Goal: Check status: Check status

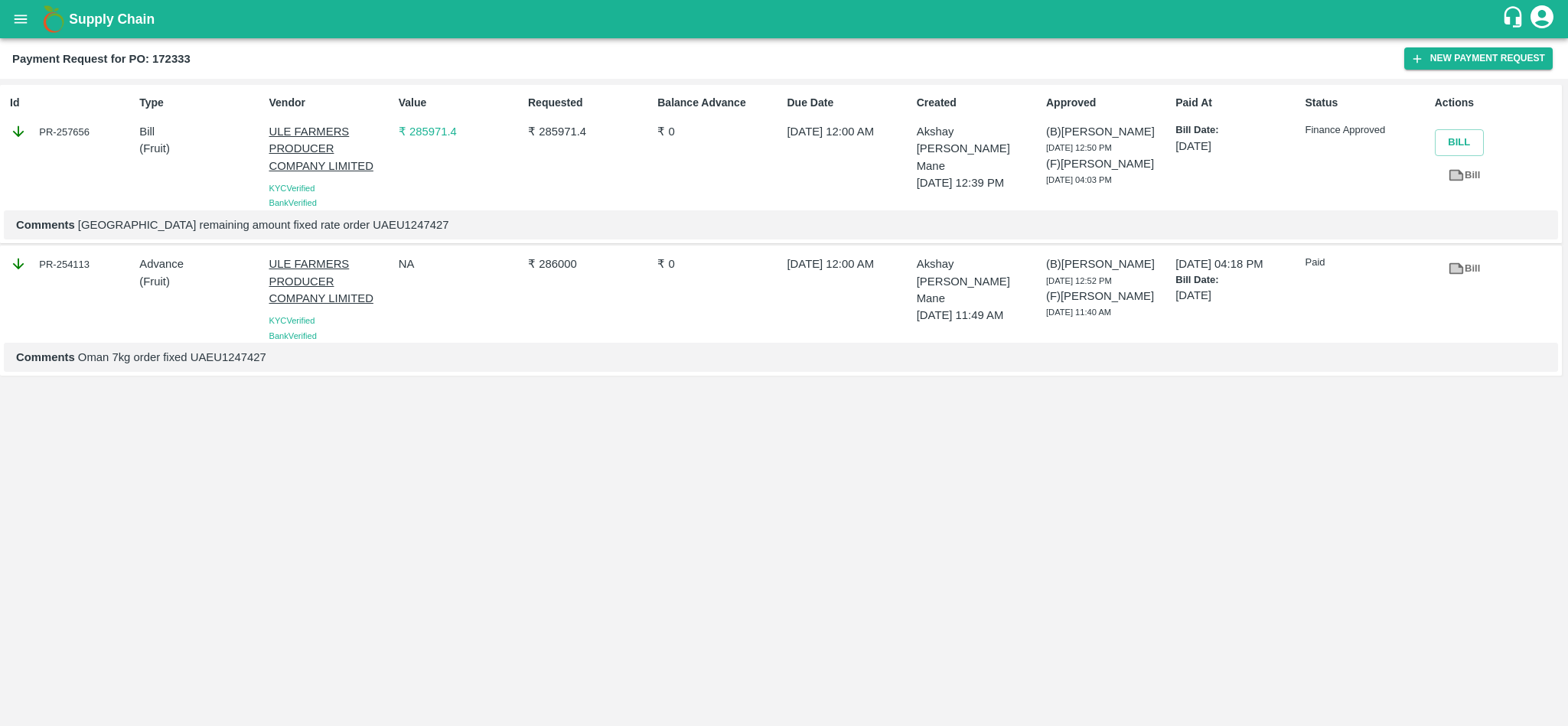
click at [294, 134] on p "ULE FARMERS PRODUCER COMPANY LIMITED" at bounding box center [331, 149] width 123 height 52
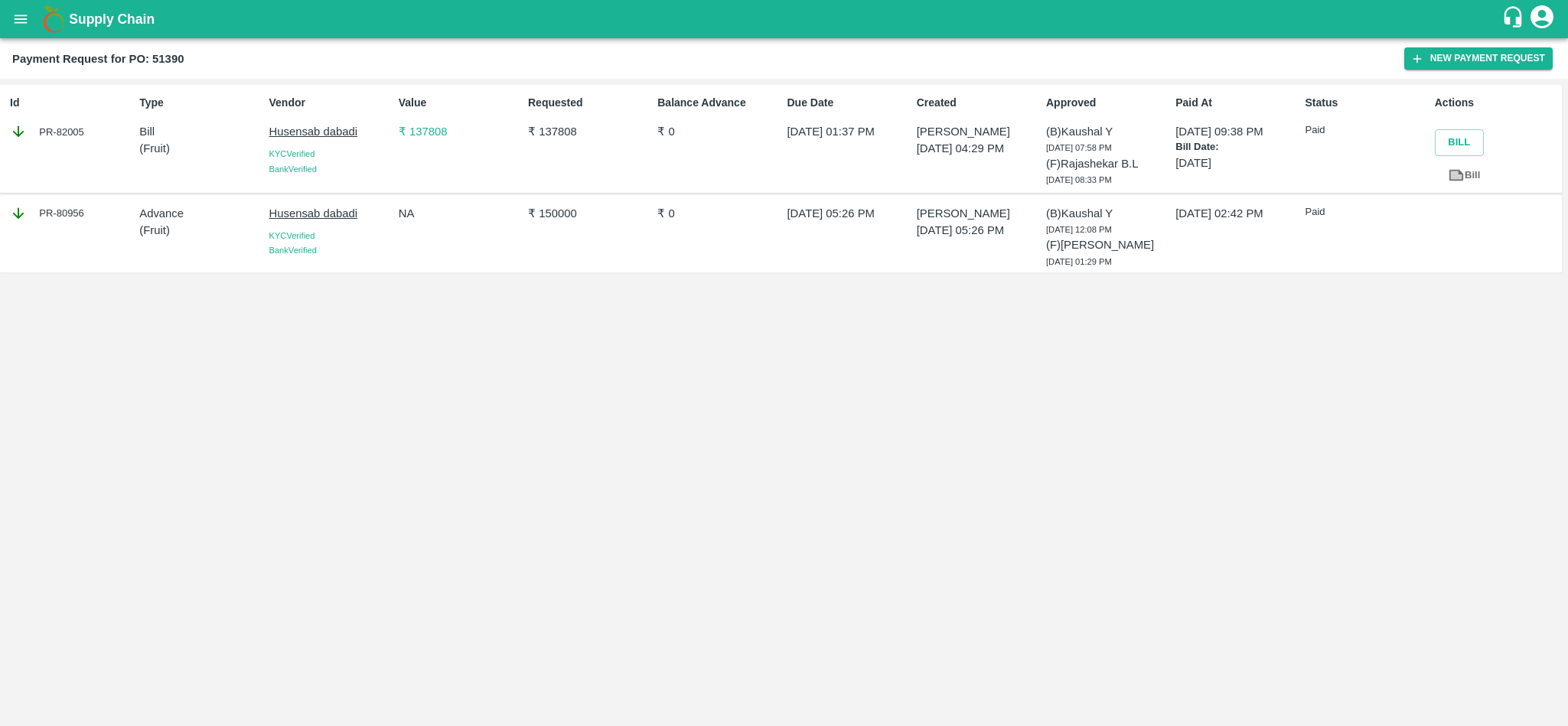
click at [1173, 215] on div "17 Aug 2023, 02:42 PM" at bounding box center [1234, 234] width 129 height 71
click at [25, 21] on icon "open drawer" at bounding box center [20, 19] width 17 height 17
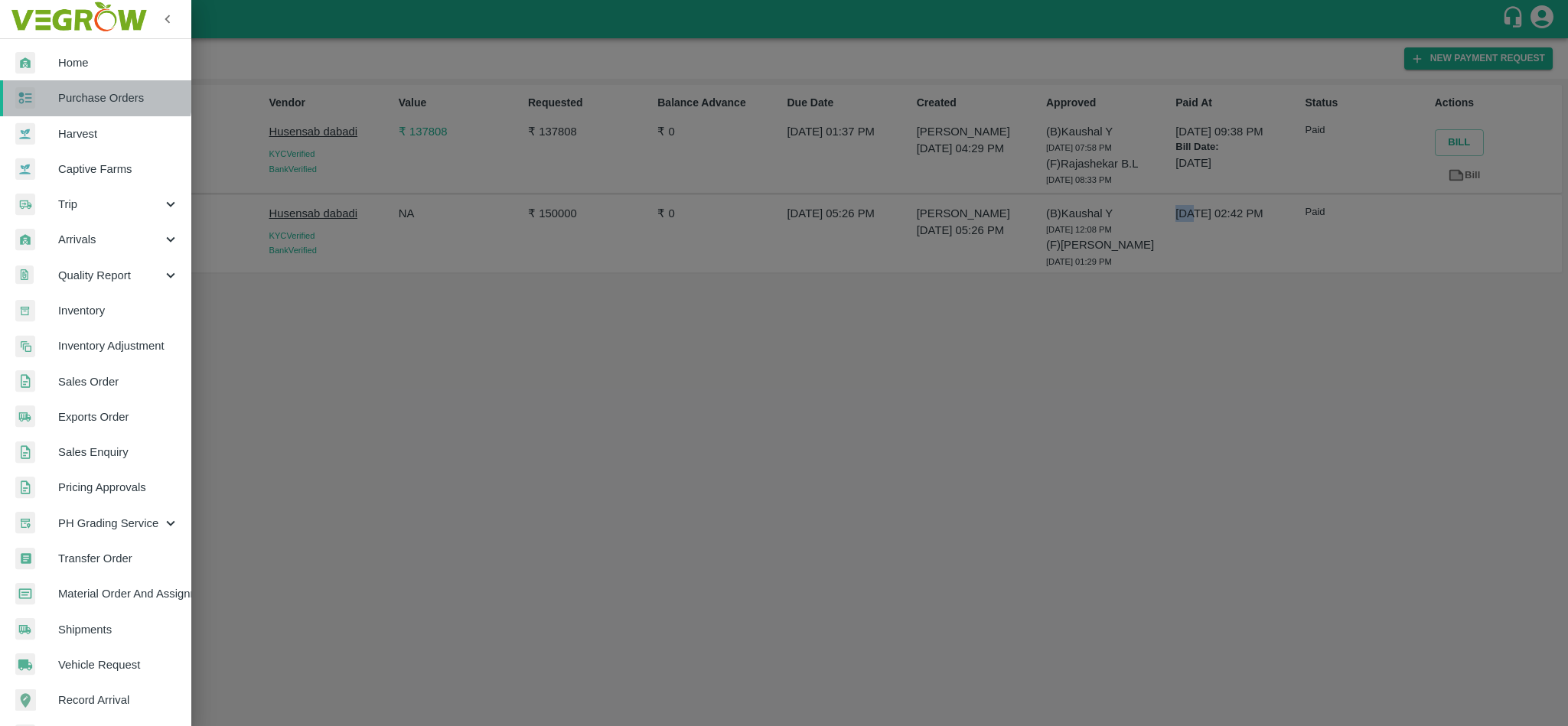
click at [79, 94] on span "Purchase Orders" at bounding box center [119, 97] width 121 height 17
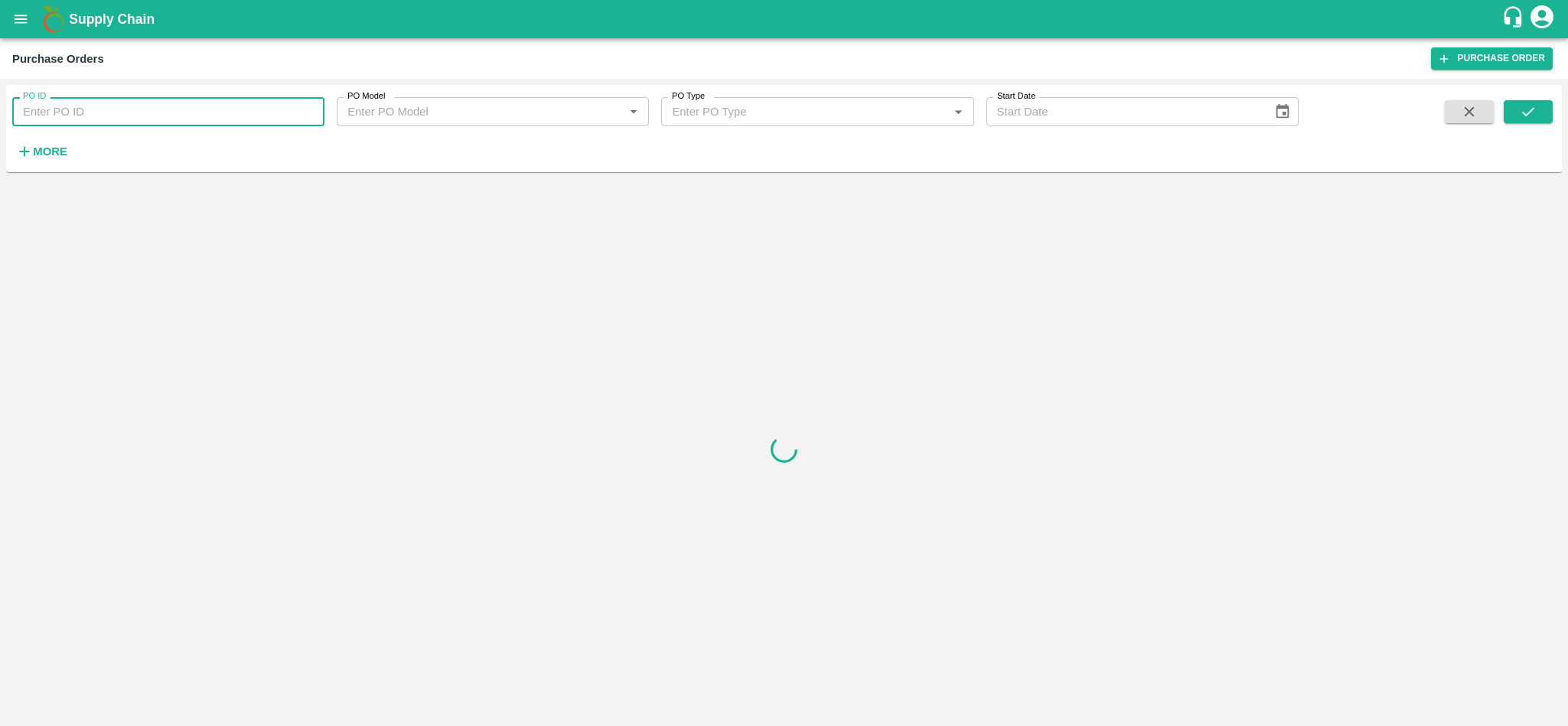
click at [94, 108] on input "PO ID" at bounding box center [168, 111] width 312 height 29
paste input "154703"
type input "154703"
click at [1536, 108] on icon "submit" at bounding box center [1528, 111] width 17 height 17
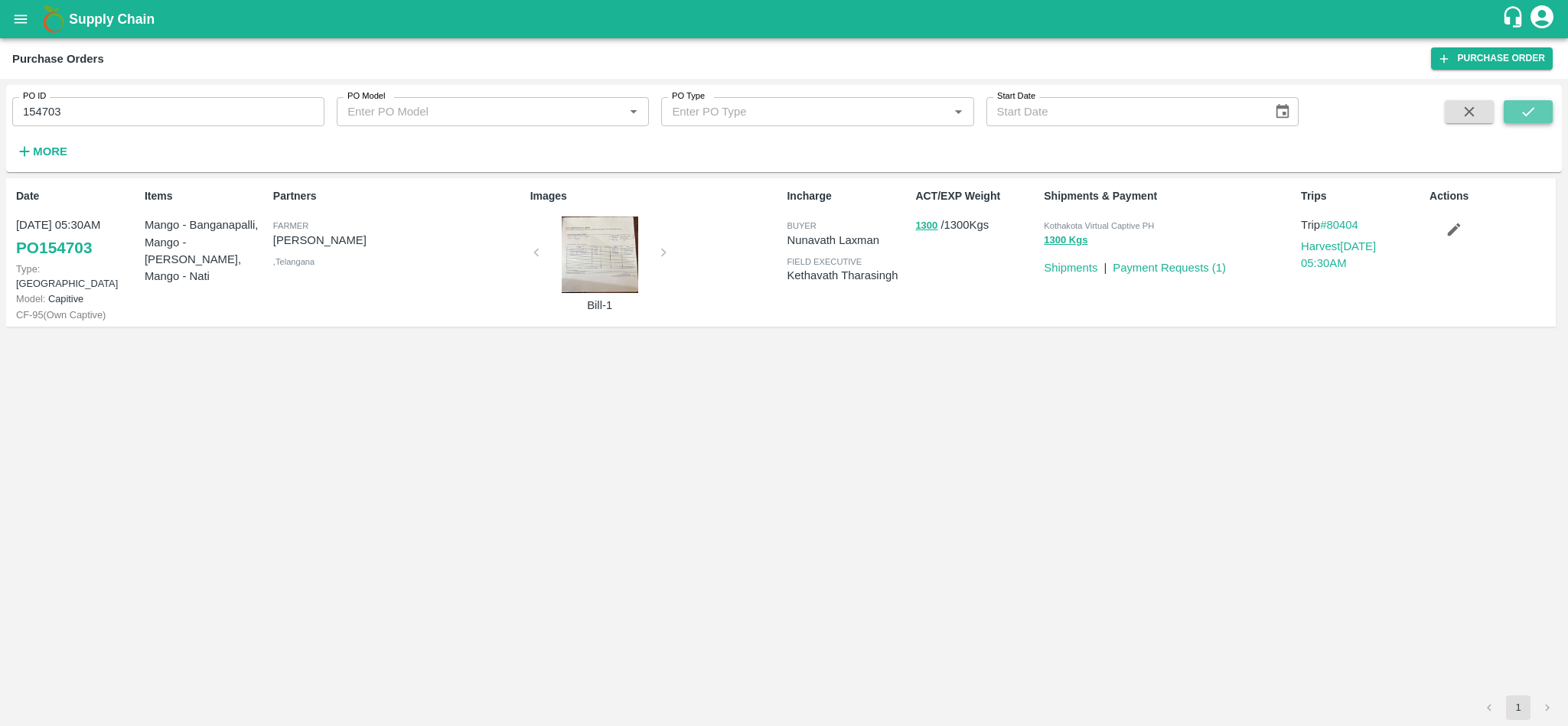
click at [1536, 108] on icon "submit" at bounding box center [1528, 111] width 17 height 17
click at [1158, 267] on link "Payment Requests ( 1 )" at bounding box center [1169, 268] width 113 height 12
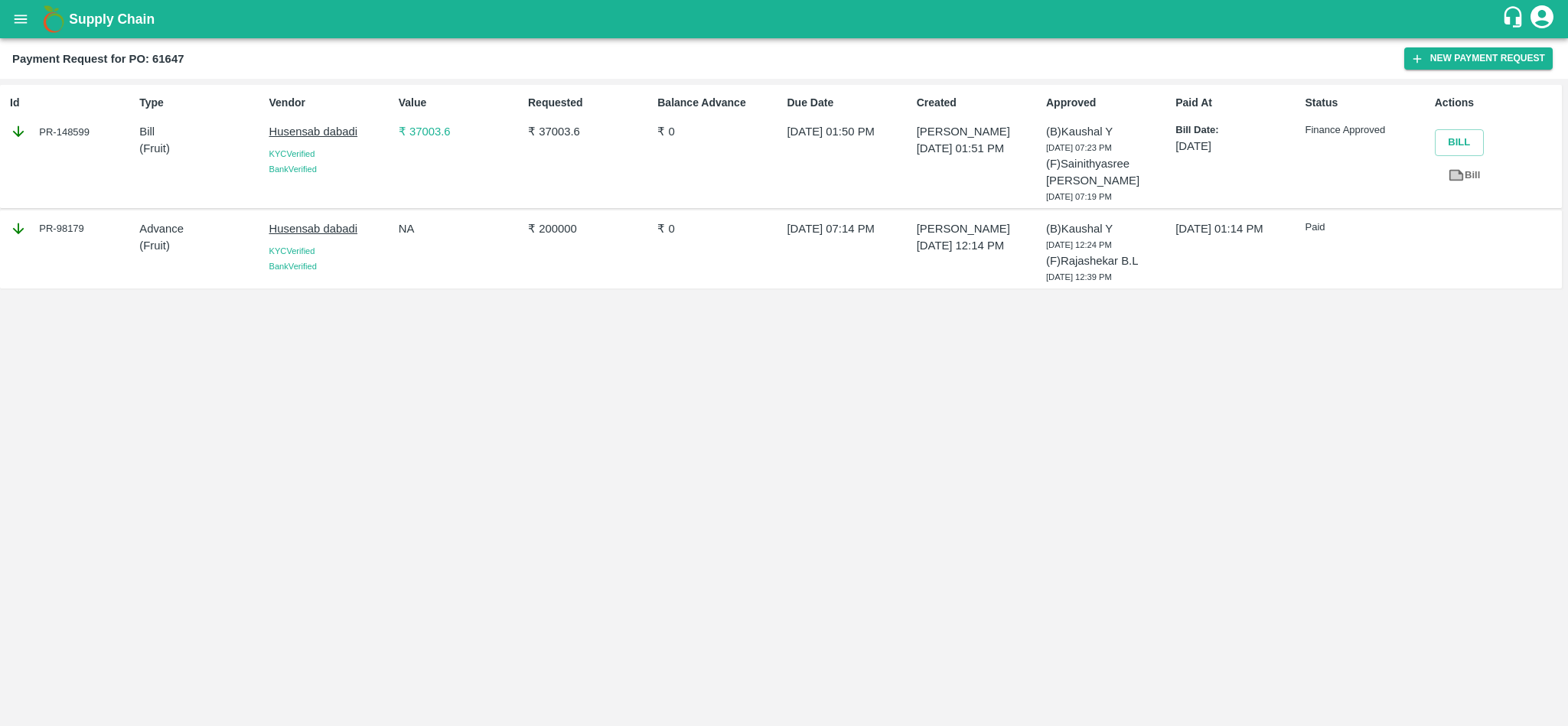
click at [1183, 221] on p "[DATE] 01:14 PM" at bounding box center [1237, 229] width 123 height 17
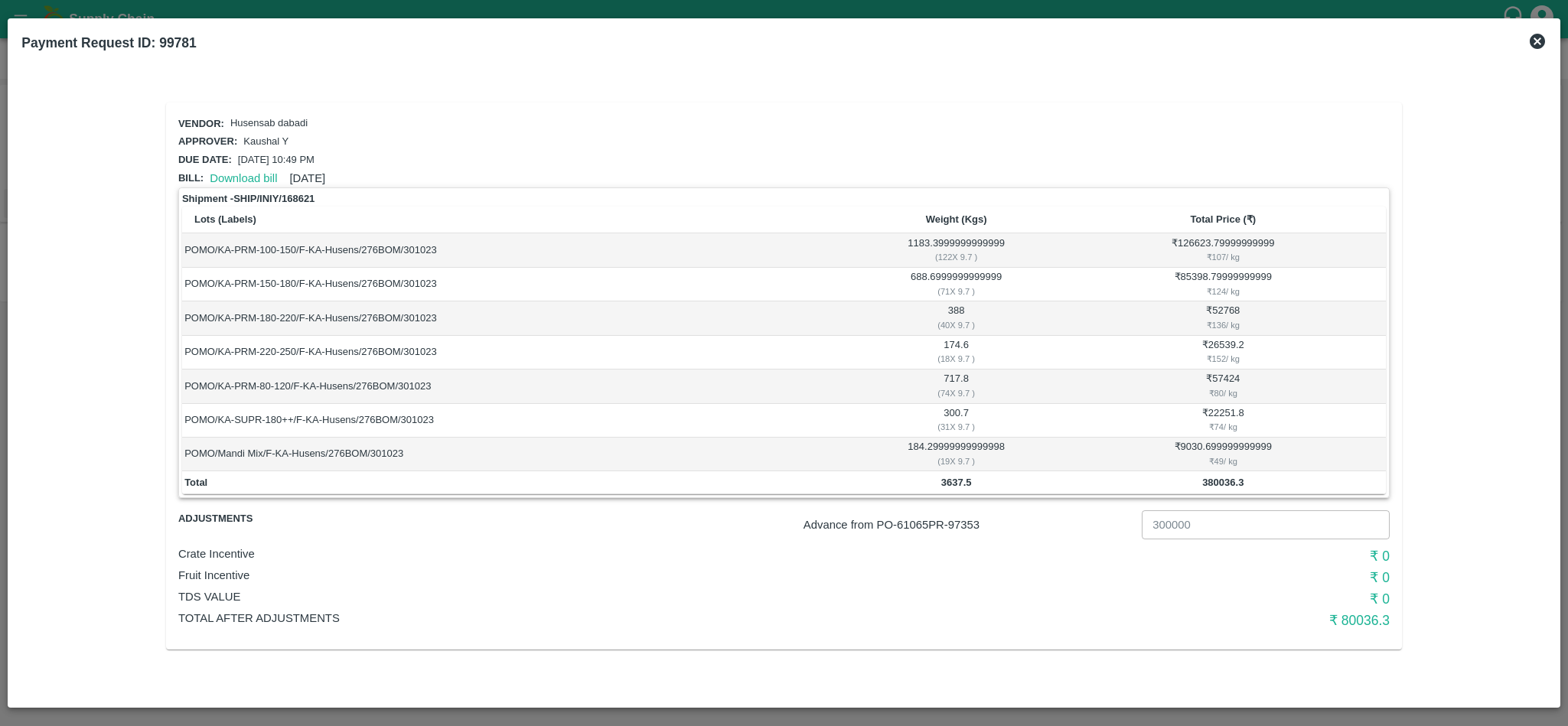
click at [967, 528] on p "Advance from PO- 61065 PR- 97353" at bounding box center [969, 525] width 332 height 17
click at [915, 524] on p "Advance from PO- 61065 PR- 97353" at bounding box center [969, 525] width 332 height 17
copy p "61065"
click at [915, 524] on p "Advance from PO- 61065 PR- 97353" at bounding box center [969, 525] width 332 height 17
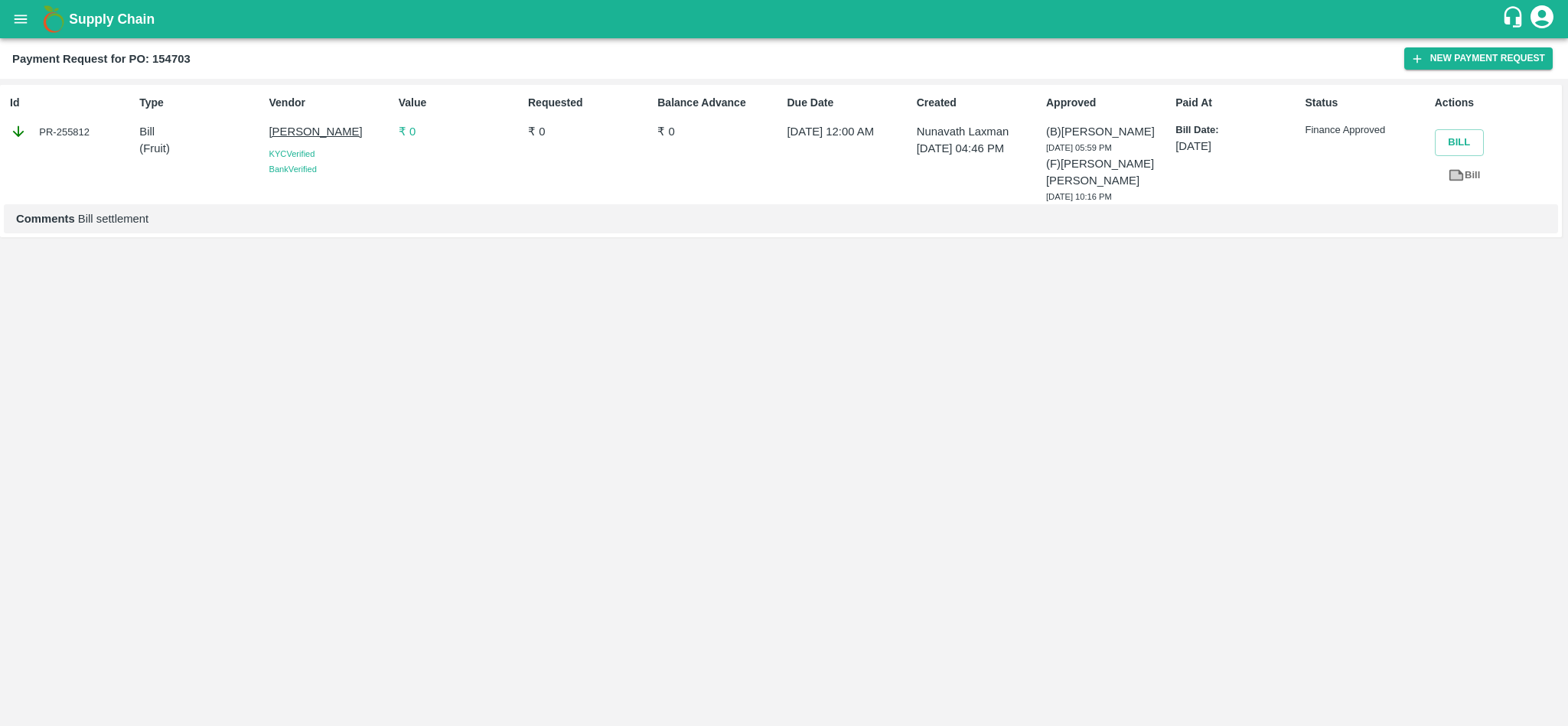
click at [414, 131] on p "₹ 0" at bounding box center [460, 131] width 123 height 17
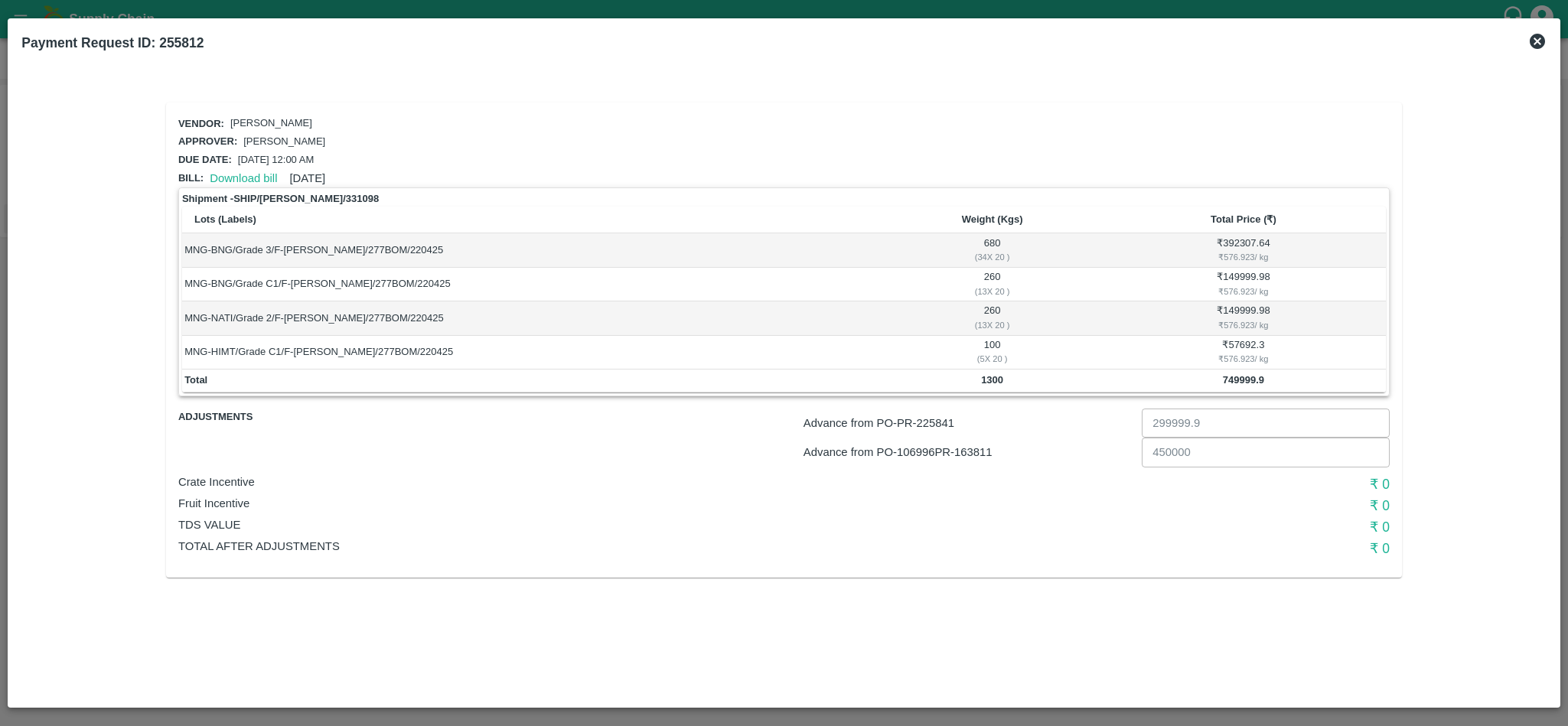
click at [1539, 44] on icon at bounding box center [1537, 41] width 18 height 18
